Goal: Check status: Check status

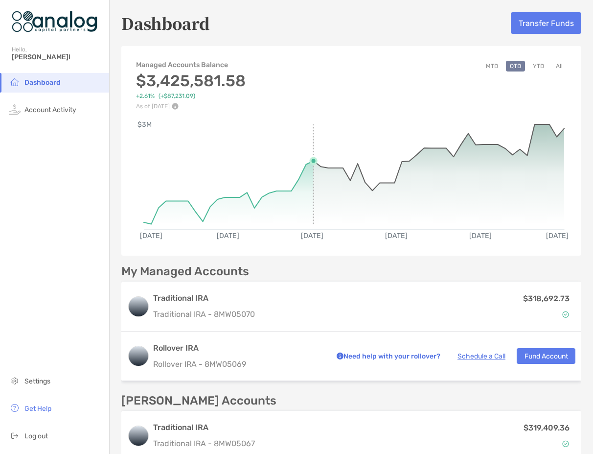
click at [311, 129] on rect at bounding box center [354, 171] width 421 height 94
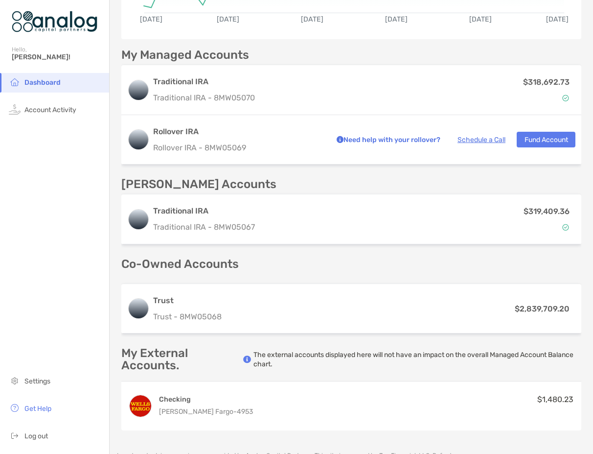
scroll to position [235, 0]
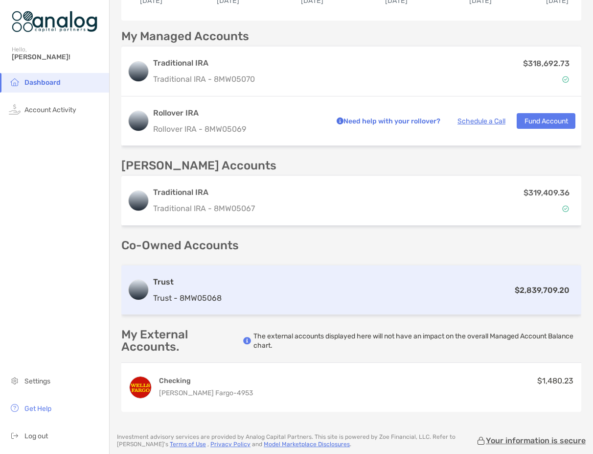
click at [387, 300] on div "Trust Trust - 8MW05068 $2,839,709.20" at bounding box center [351, 289] width 460 height 49
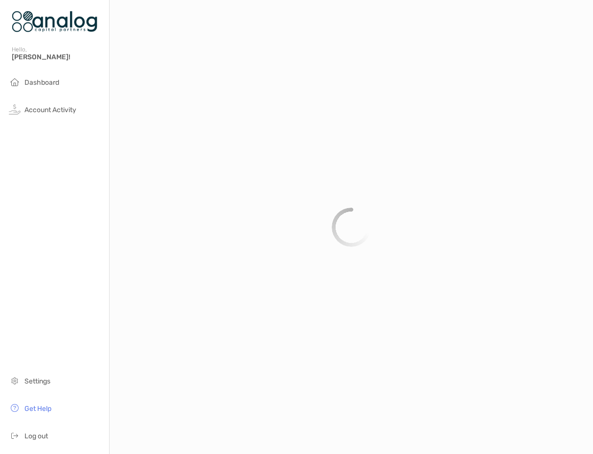
click at [320, 291] on div at bounding box center [352, 227] width 484 height 454
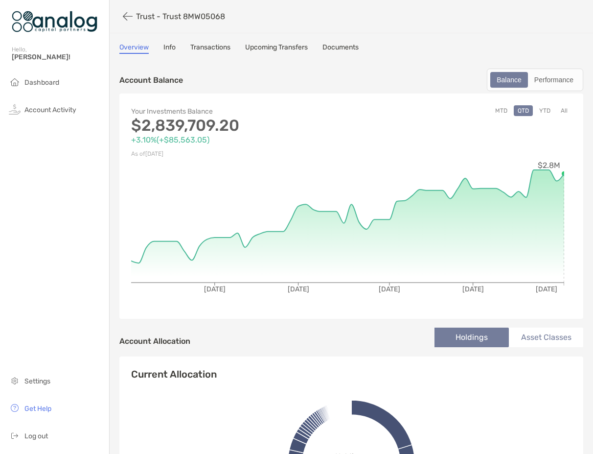
click at [495, 110] on button "MTD" at bounding box center [502, 110] width 20 height 11
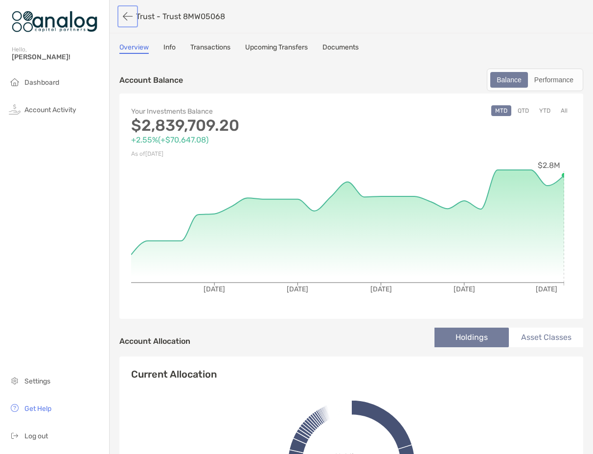
click at [127, 19] on button "button" at bounding box center [127, 16] width 17 height 18
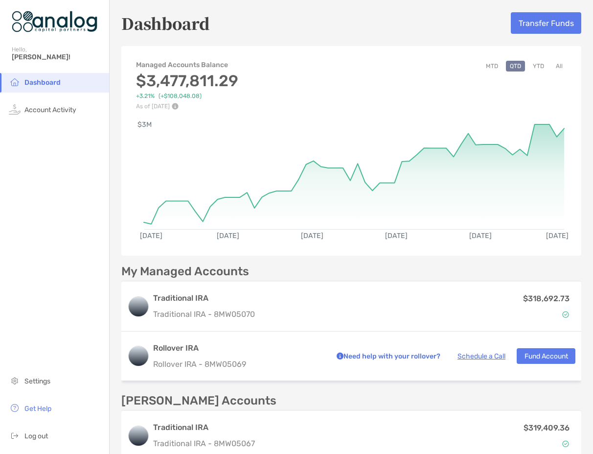
click at [485, 64] on button "MTD" at bounding box center [492, 66] width 20 height 11
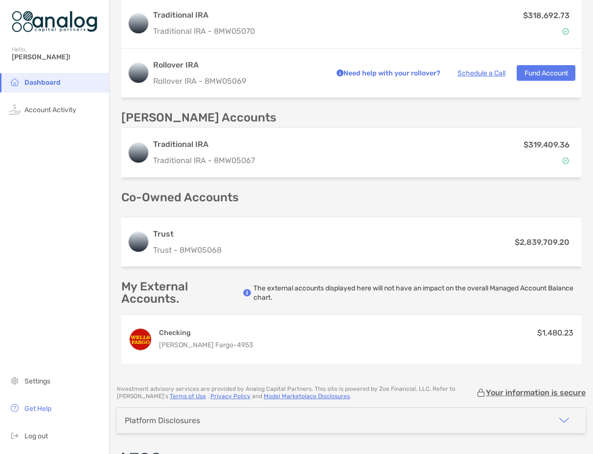
scroll to position [307, 0]
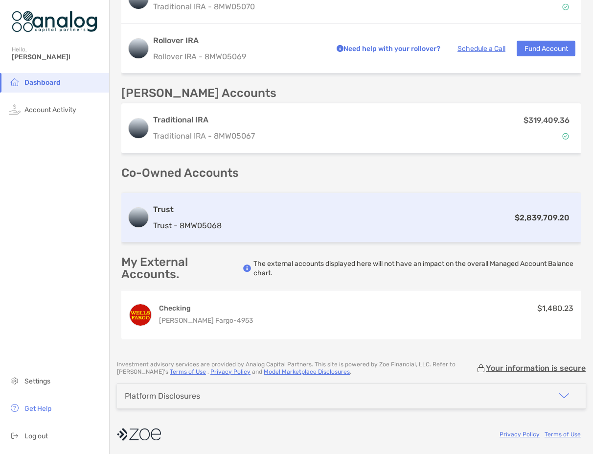
click at [356, 225] on div "Trust Trust - 8MW05068 $2,839,709.20" at bounding box center [351, 217] width 460 height 49
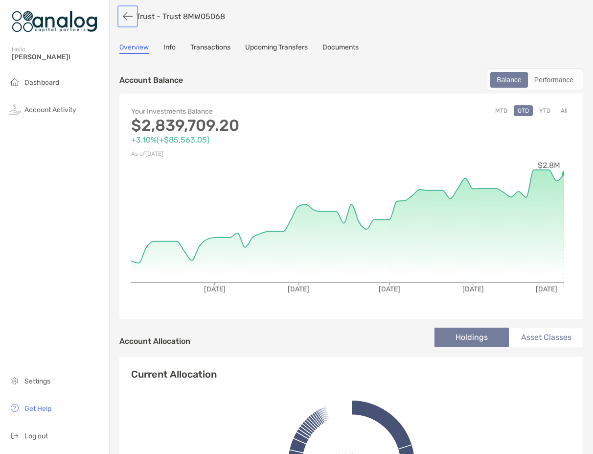
click at [128, 16] on button "button" at bounding box center [127, 16] width 17 height 18
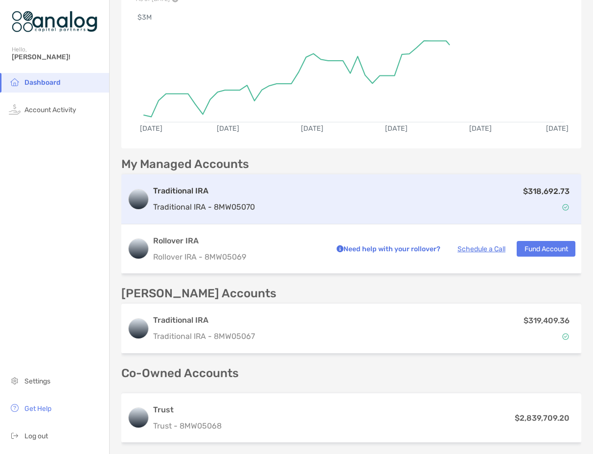
scroll to position [196, 0]
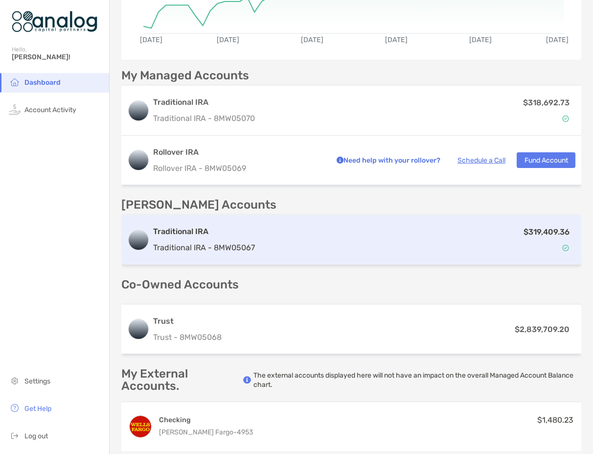
click at [386, 244] on div "$319,409.36" at bounding box center [417, 240] width 317 height 28
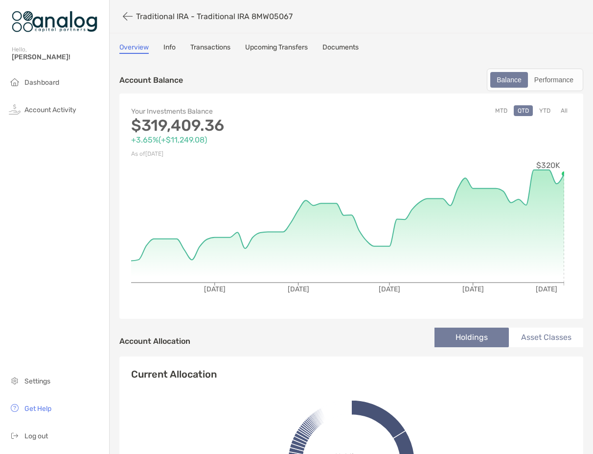
click at [494, 111] on button "MTD" at bounding box center [502, 110] width 20 height 11
